Goal: Transaction & Acquisition: Book appointment/travel/reservation

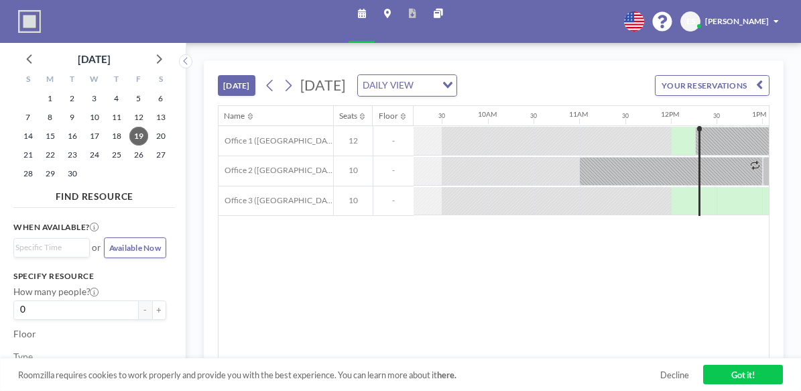
scroll to position [0, 848]
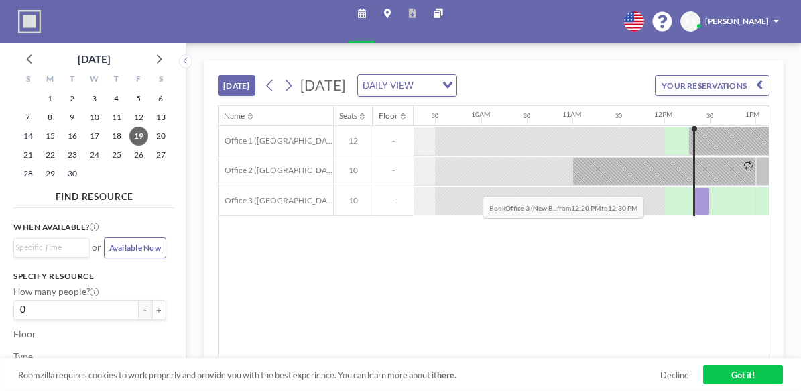
click at [695, 187] on div at bounding box center [702, 201] width 15 height 29
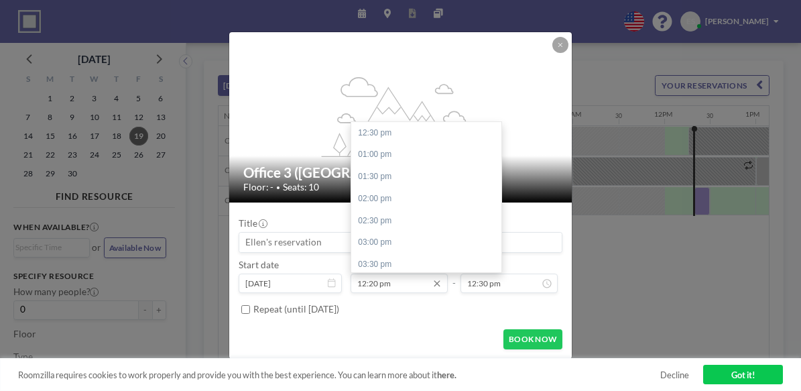
click at [382, 274] on input "12:20 pm" at bounding box center [399, 283] width 97 height 19
click at [379, 274] on input "12:20 pm" at bounding box center [399, 283] width 97 height 19
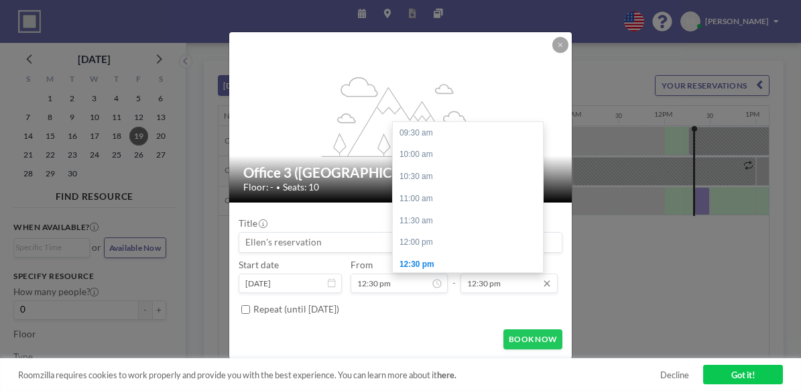
scroll to position [122, 0]
type input "12:30 pm"
type input "01:00 pm"
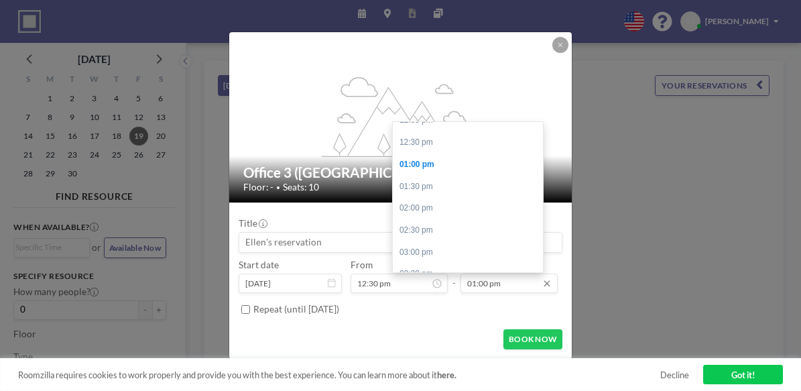
click at [465, 274] on input "01:00 pm" at bounding box center [509, 283] width 97 height 19
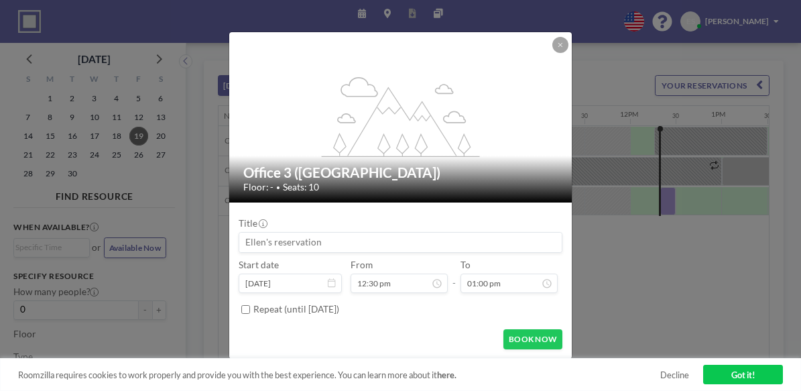
scroll to position [0, 885]
click at [435, 235] on input at bounding box center [400, 242] width 323 height 19
type input "H"
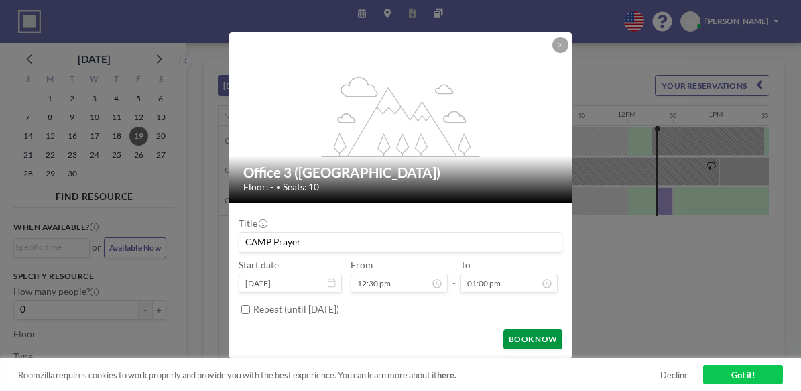
scroll to position [142, 0]
click at [506, 329] on button "BOOK NOW" at bounding box center [533, 339] width 59 height 21
type input "CAMP Prayer"
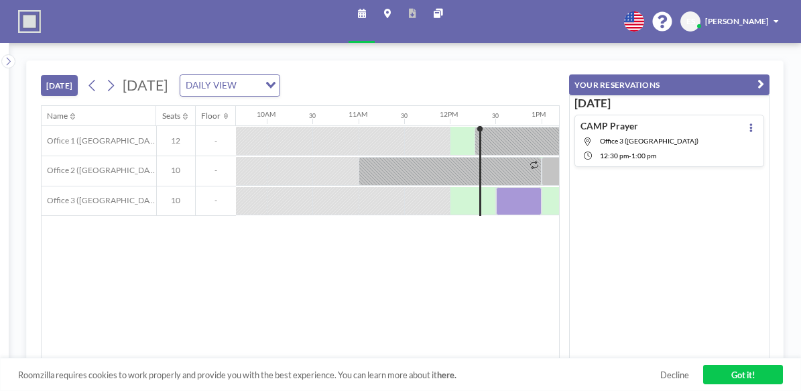
click at [306, 255] on div "Name Seats Floor 12AM 30 1AM 30 2AM 30 3AM 30 4AM 30 5AM 30 6AM 30 7AM 30 8AM 3…" at bounding box center [301, 232] width 518 height 253
click at [311, 205] on div "Name Seats Floor 12AM 30 1AM 30 2AM 30 3AM 30 4AM 30 5AM 30 6AM 30 7AM 30 8AM 3…" at bounding box center [301, 232] width 518 height 253
click at [108, 80] on icon at bounding box center [111, 86] width 7 height 12
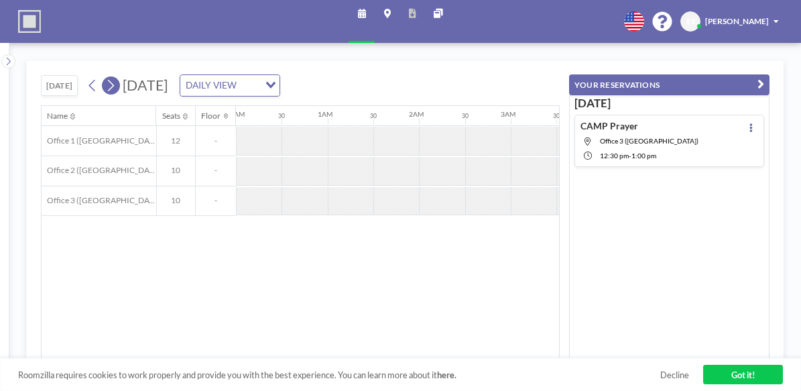
click at [108, 80] on icon at bounding box center [111, 86] width 7 height 12
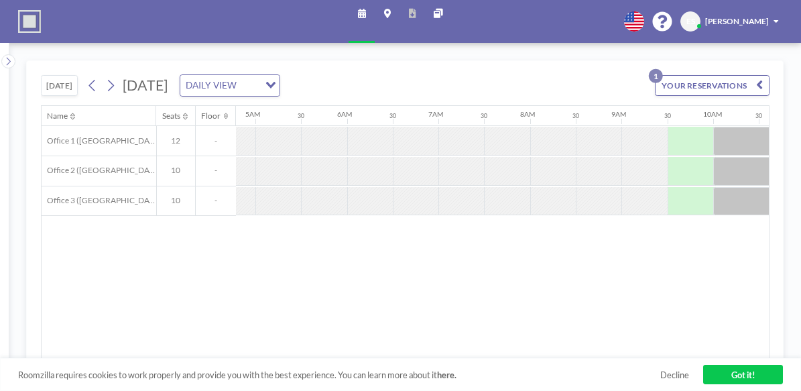
scroll to position [0, 351]
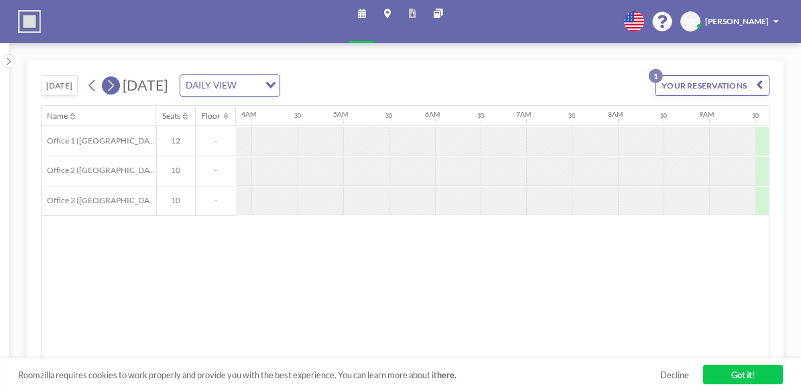
click at [105, 77] on icon at bounding box center [110, 85] width 11 height 17
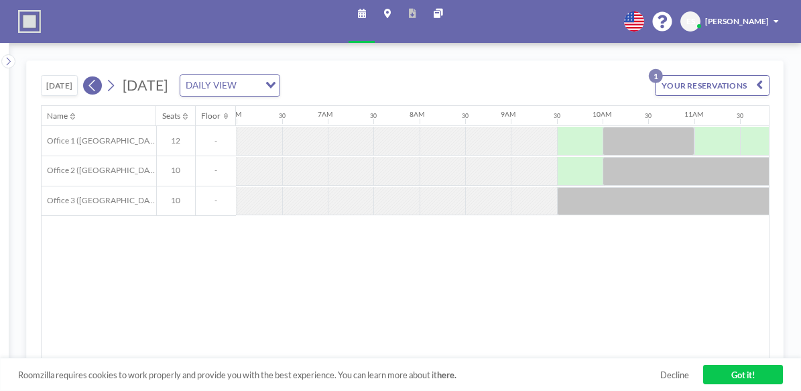
scroll to position [0, 553]
click at [87, 78] on icon at bounding box center [92, 85] width 11 height 17
